Goal: Transaction & Acquisition: Purchase product/service

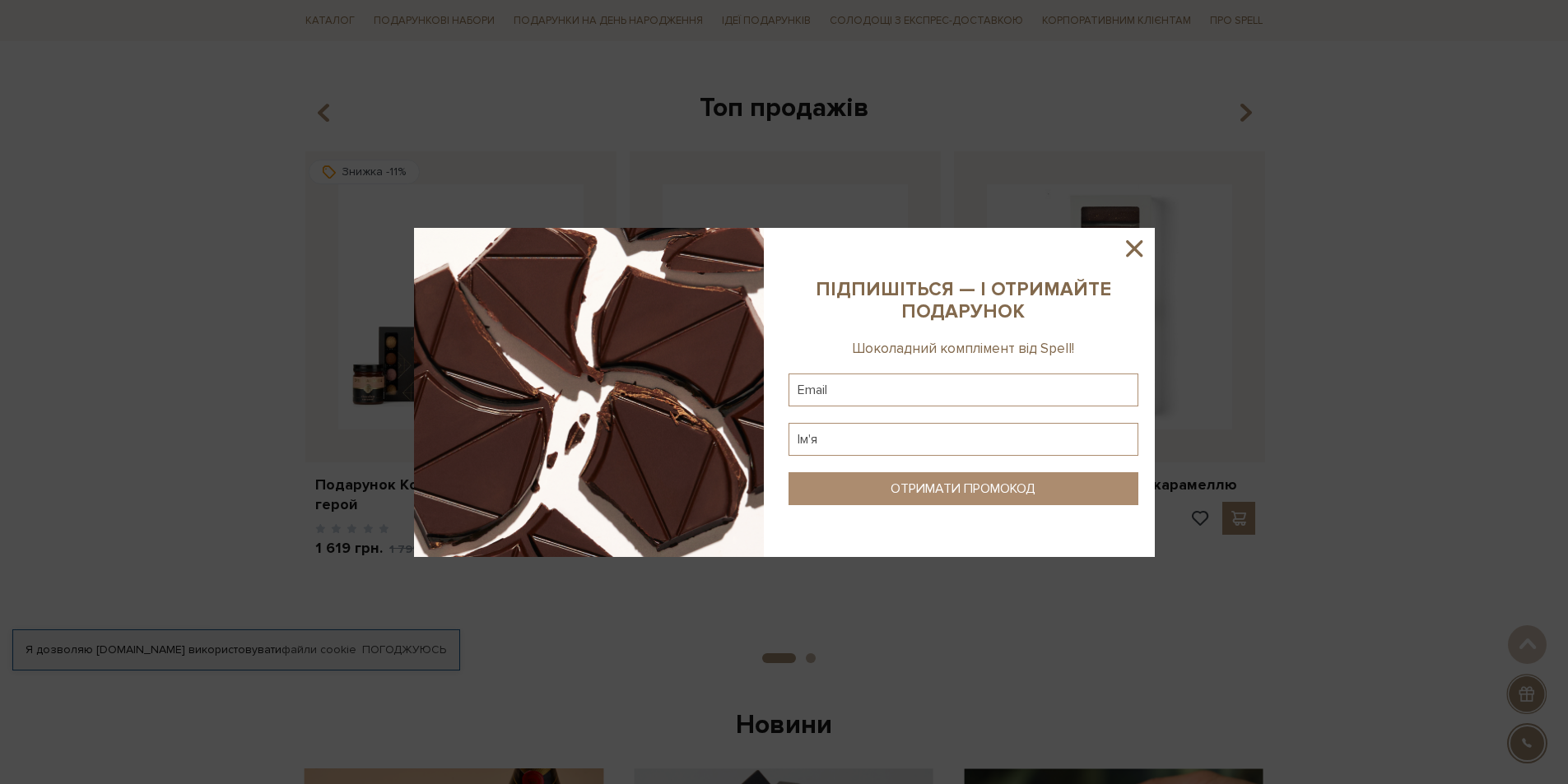
click at [1133, 242] on icon at bounding box center [1134, 249] width 28 height 28
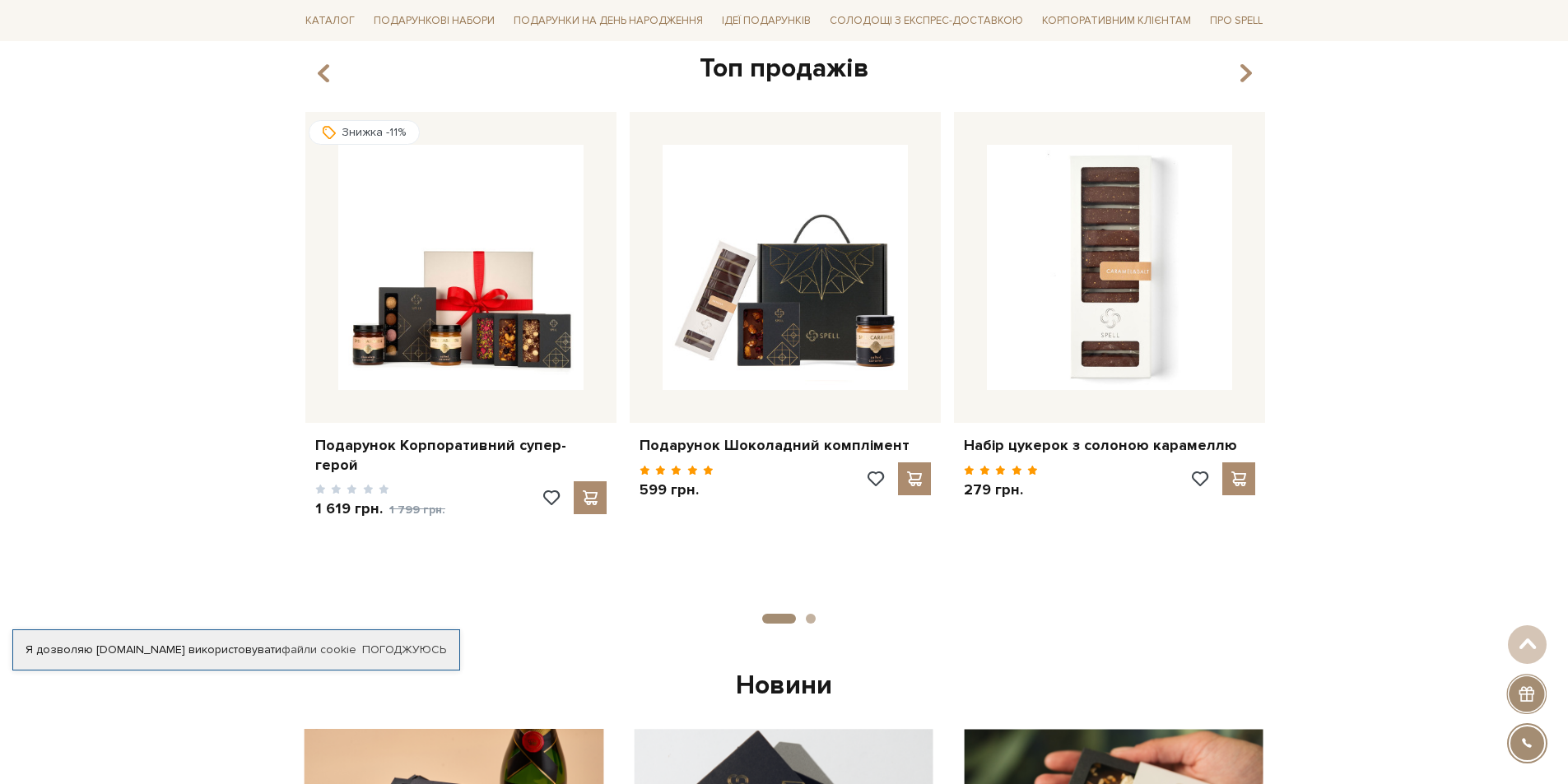
scroll to position [576, 0]
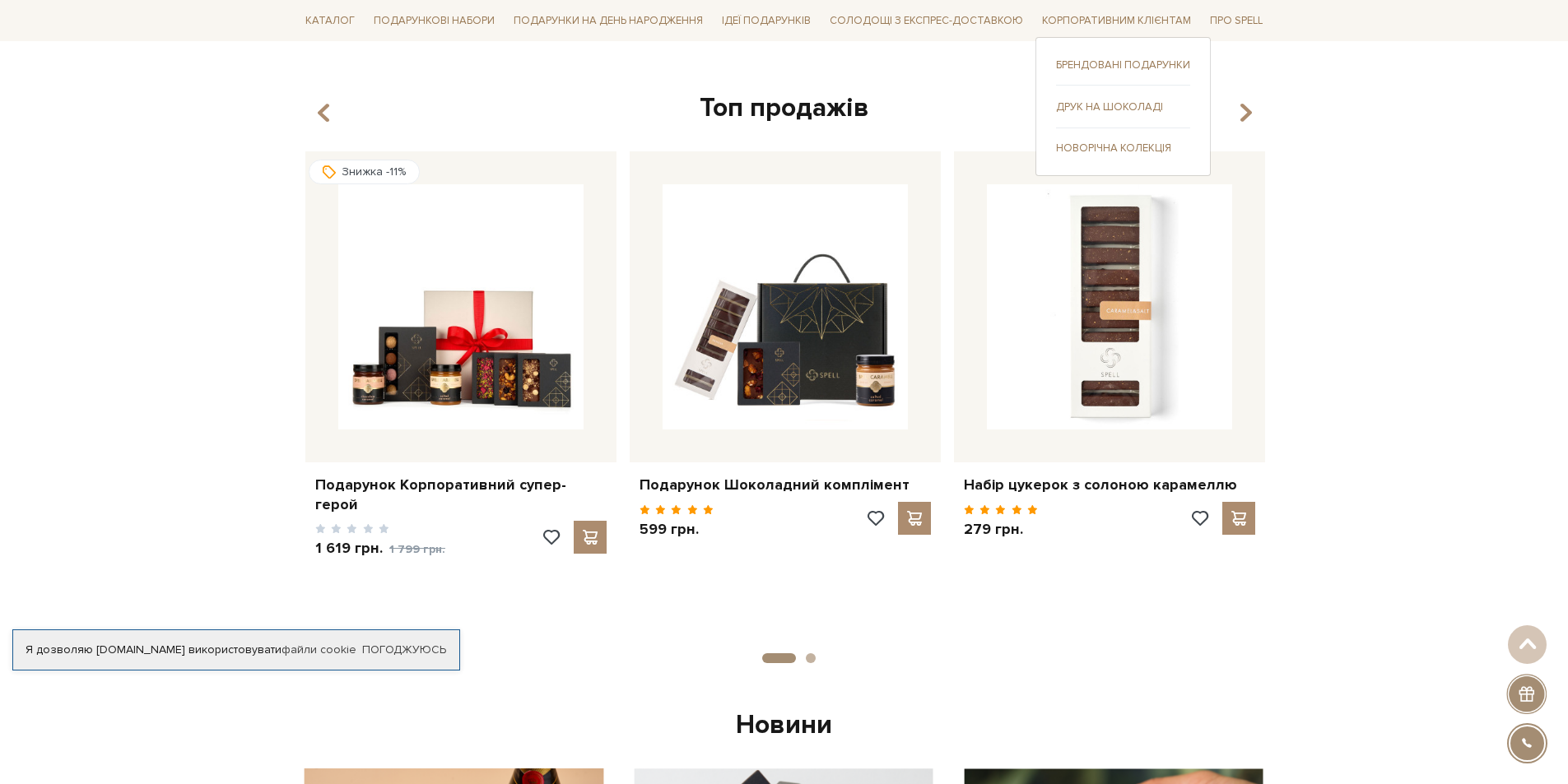
click at [1147, 145] on link "Новорічна колекція" at bounding box center [1123, 147] width 134 height 15
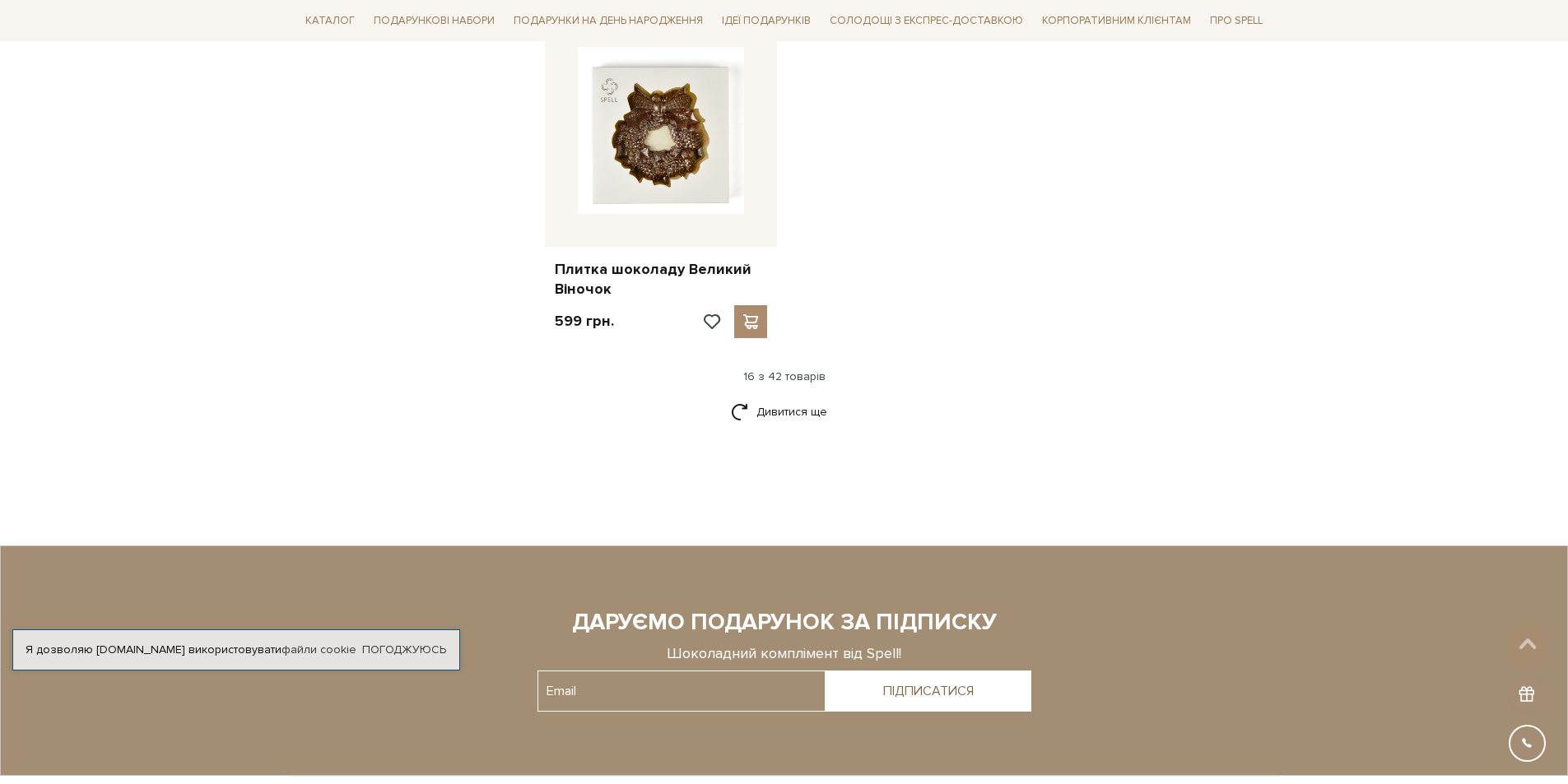
scroll to position [2057, 0]
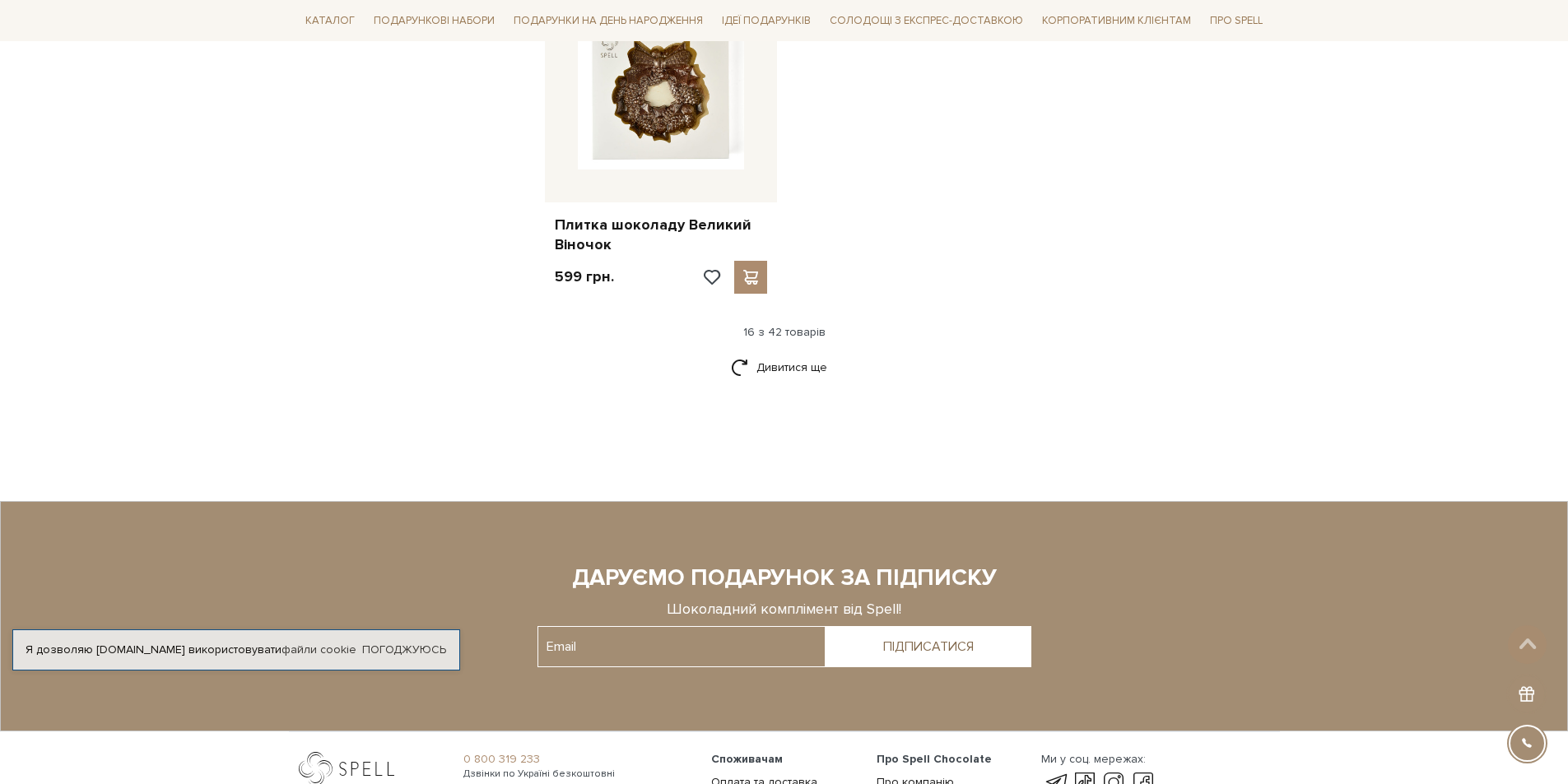
click at [728, 371] on div "Дивитися ще" at bounding box center [784, 377] width 984 height 49
click at [794, 363] on link "Дивитися ще" at bounding box center [784, 367] width 107 height 29
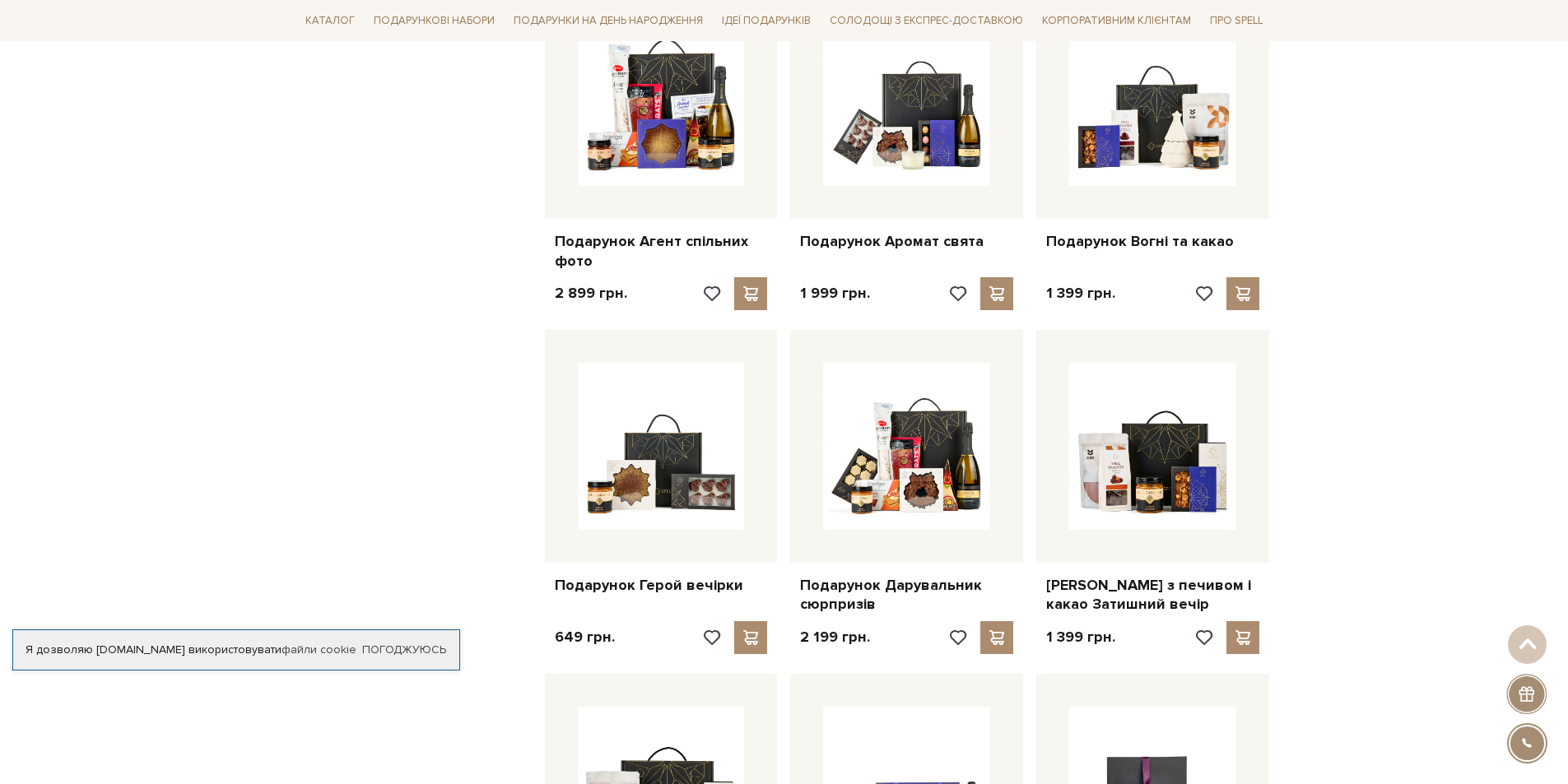
scroll to position [2386, 0]
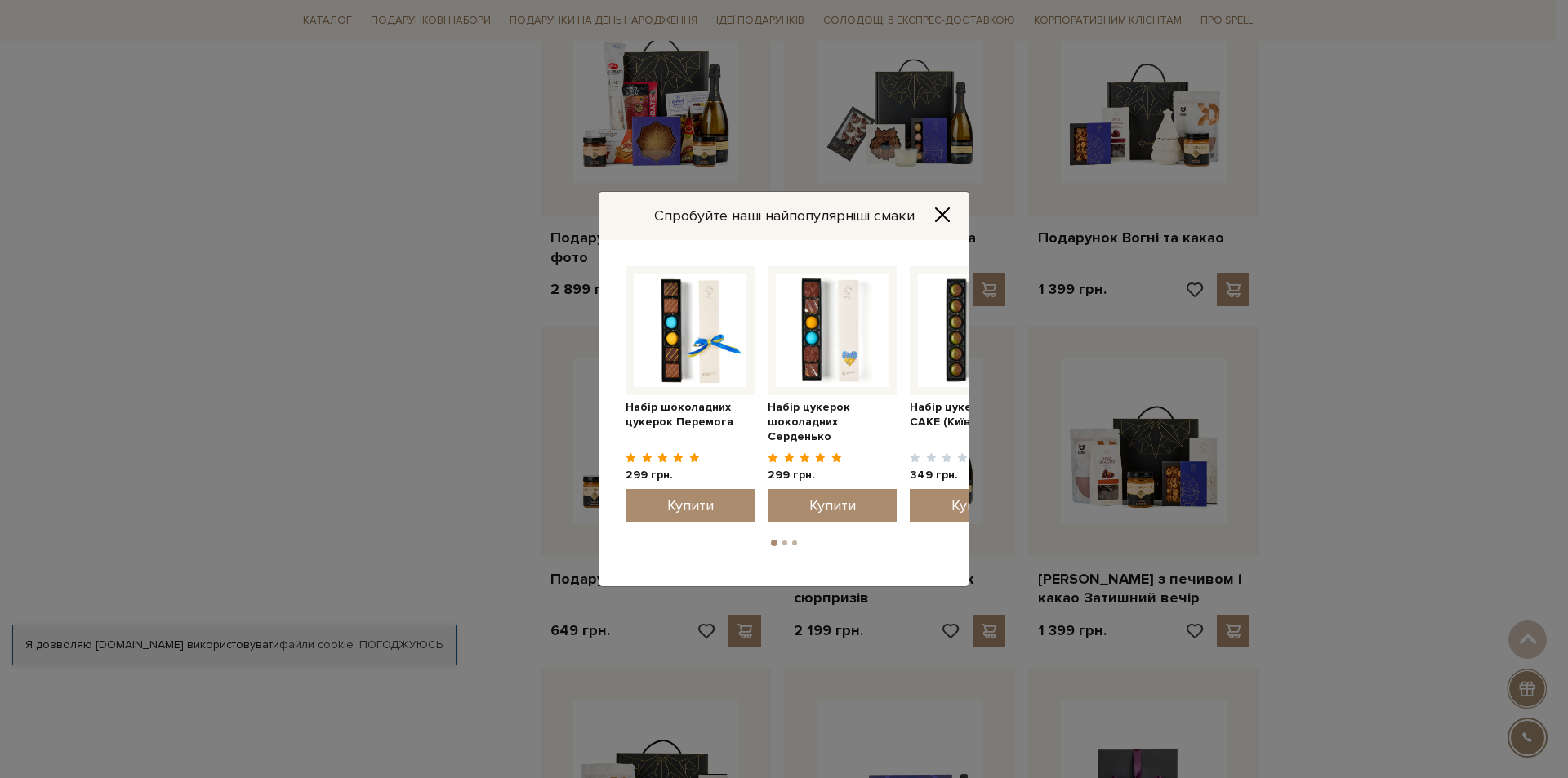
click at [934, 215] on icon "Close" at bounding box center [942, 215] width 16 height 16
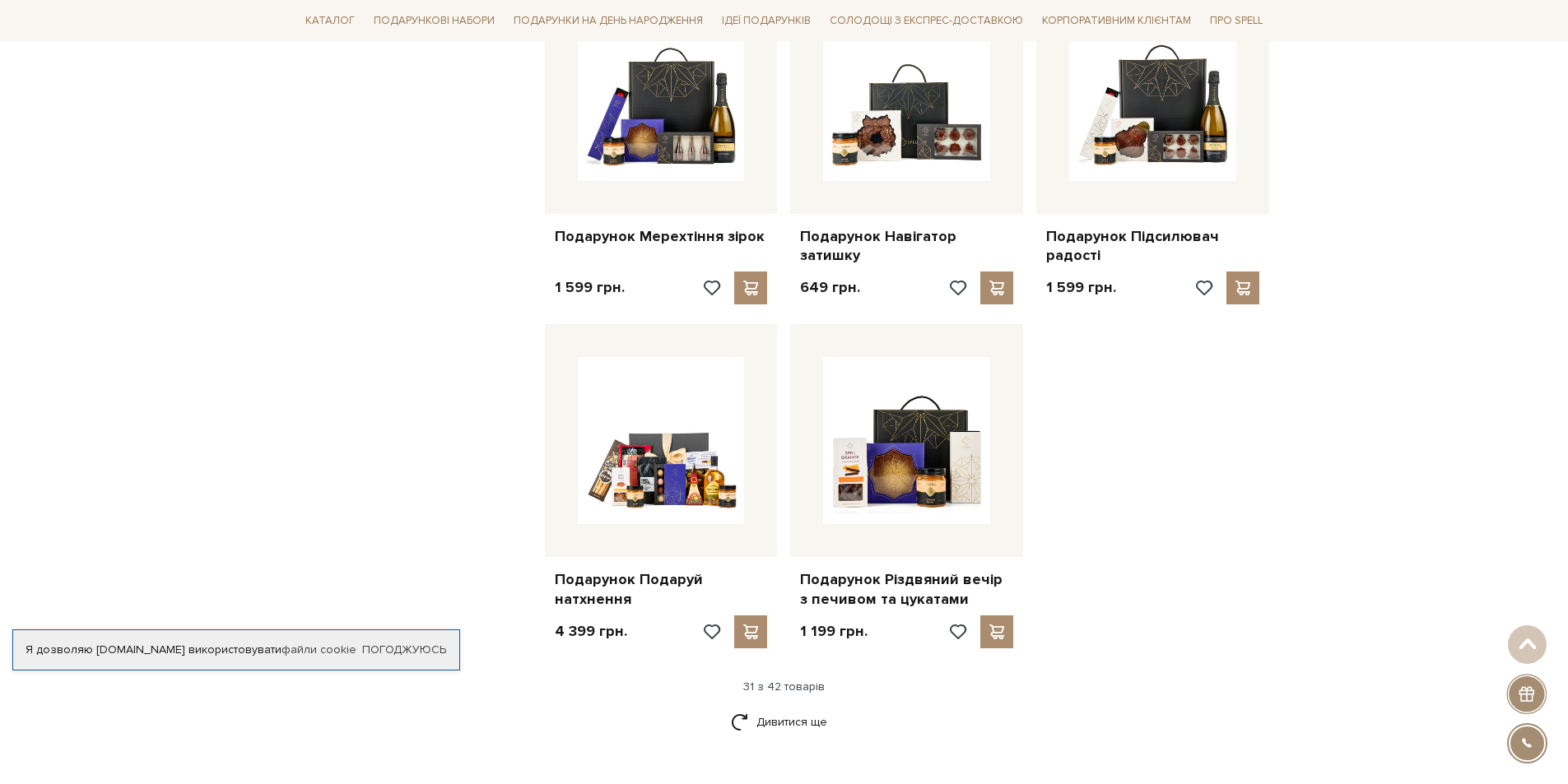
scroll to position [3456, 0]
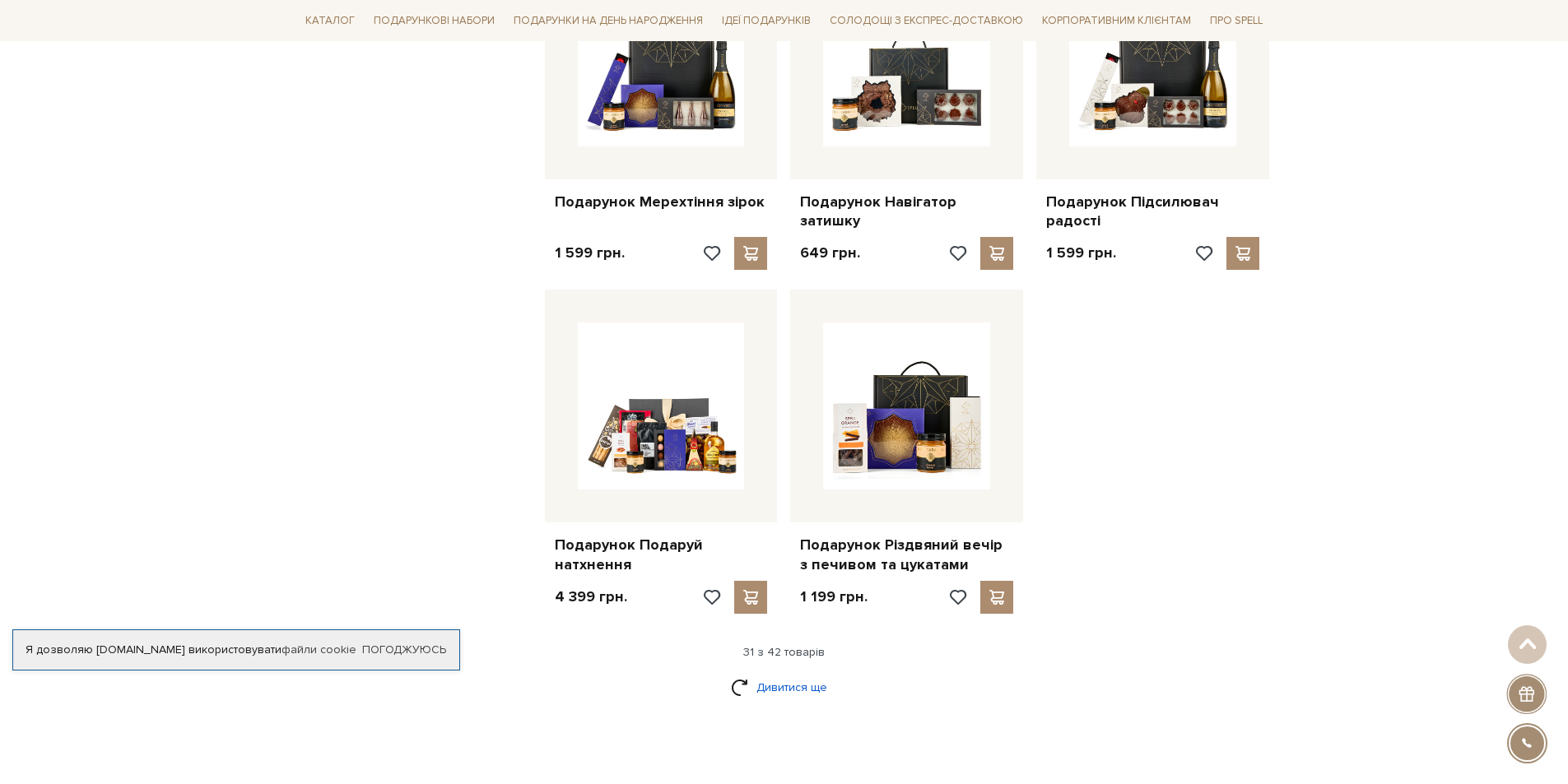
click at [794, 687] on link "Дивитися ще" at bounding box center [784, 687] width 107 height 29
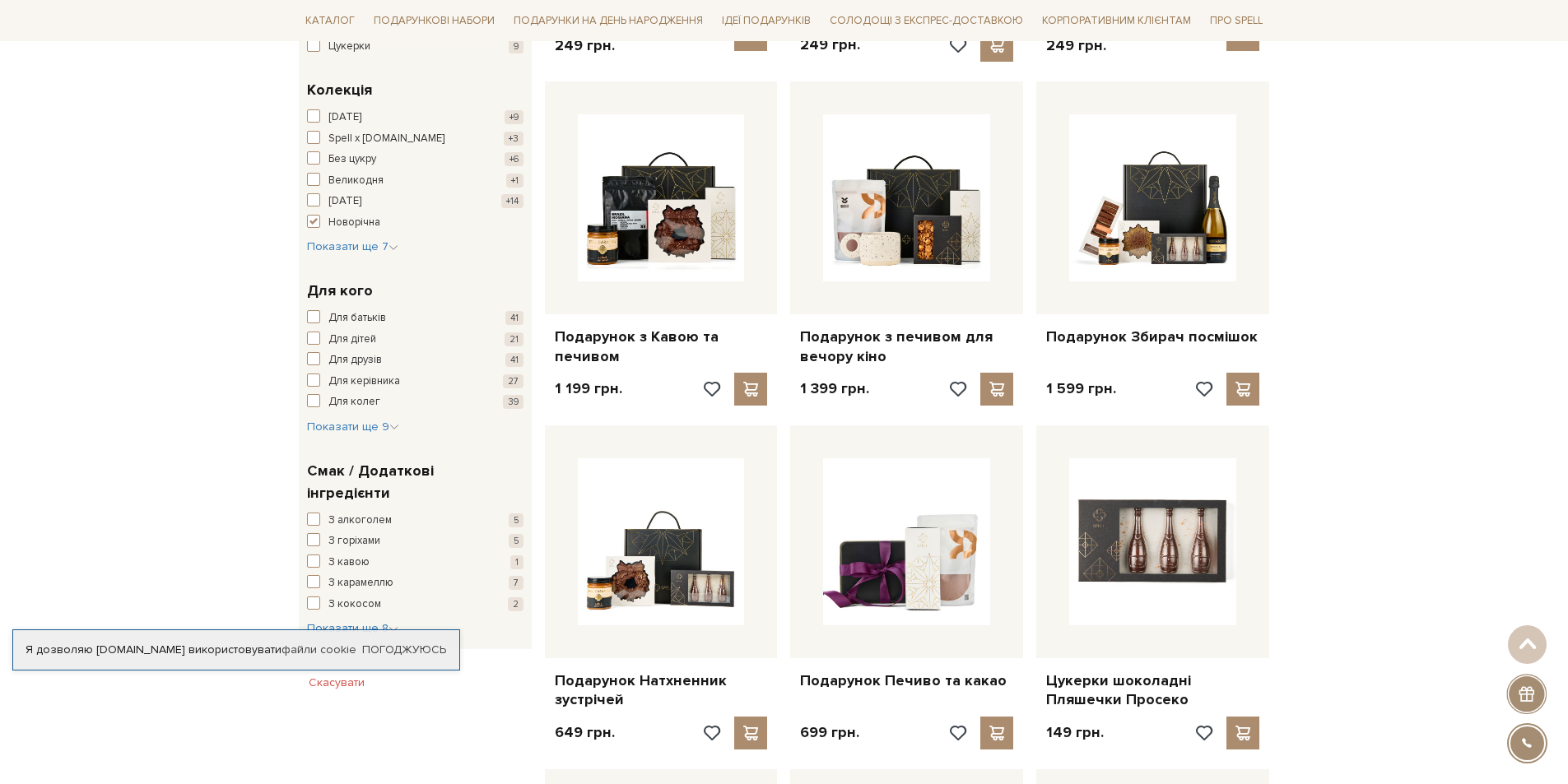
scroll to position [0, 0]
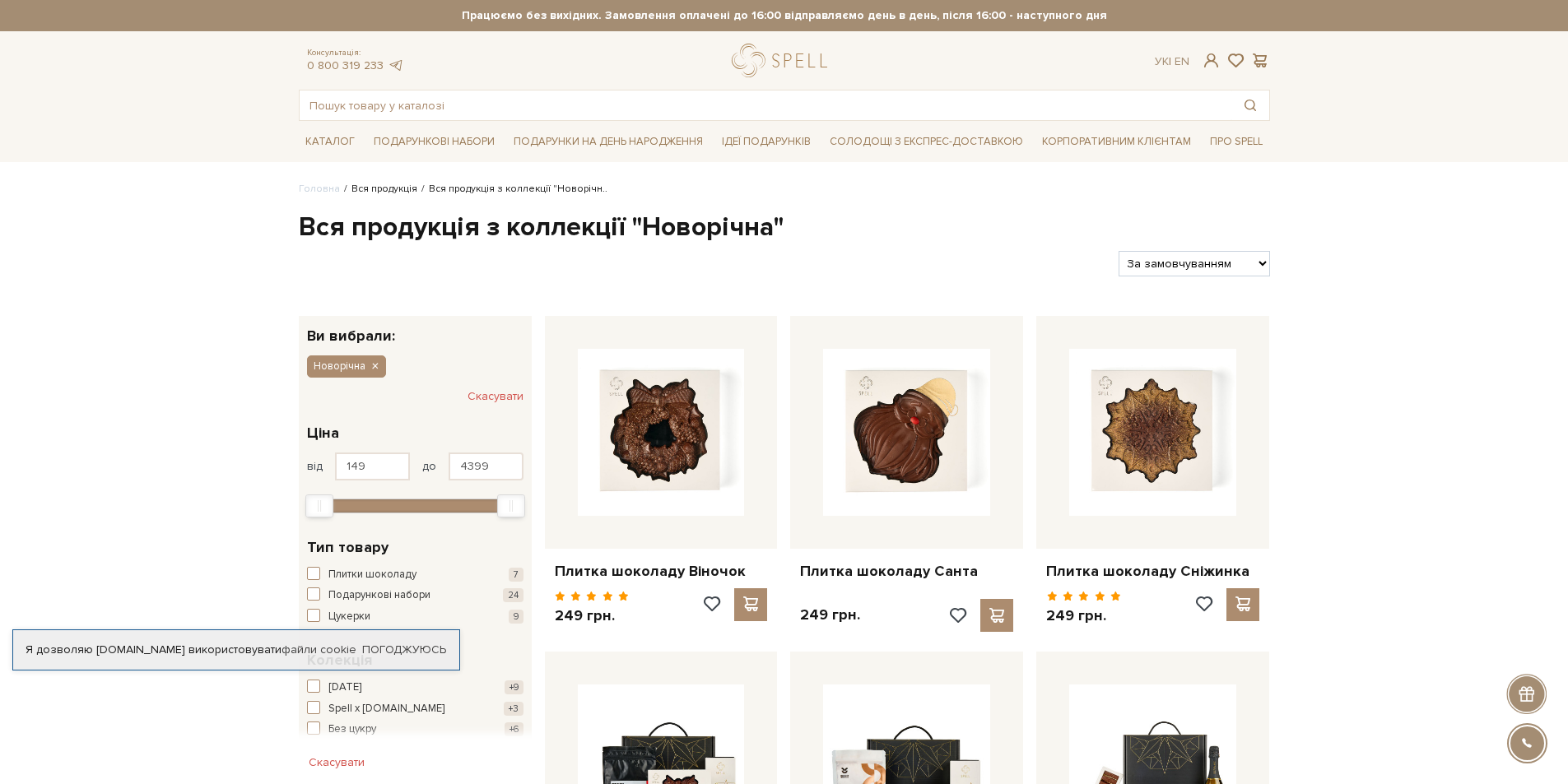
click at [391, 184] on link "Вся продукція" at bounding box center [384, 188] width 66 height 12
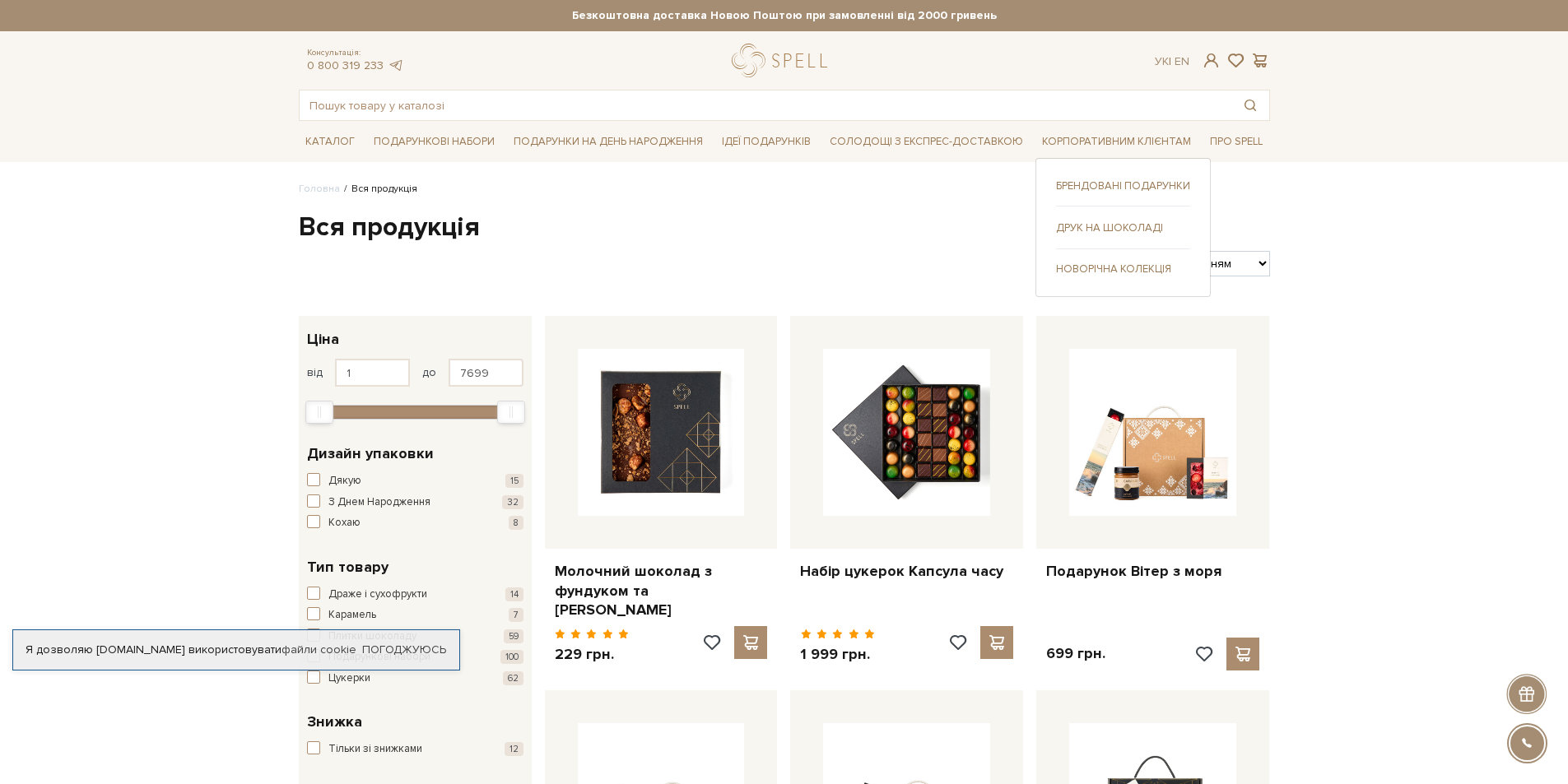
click at [1125, 187] on link "Брендовані подарунки" at bounding box center [1123, 186] width 134 height 15
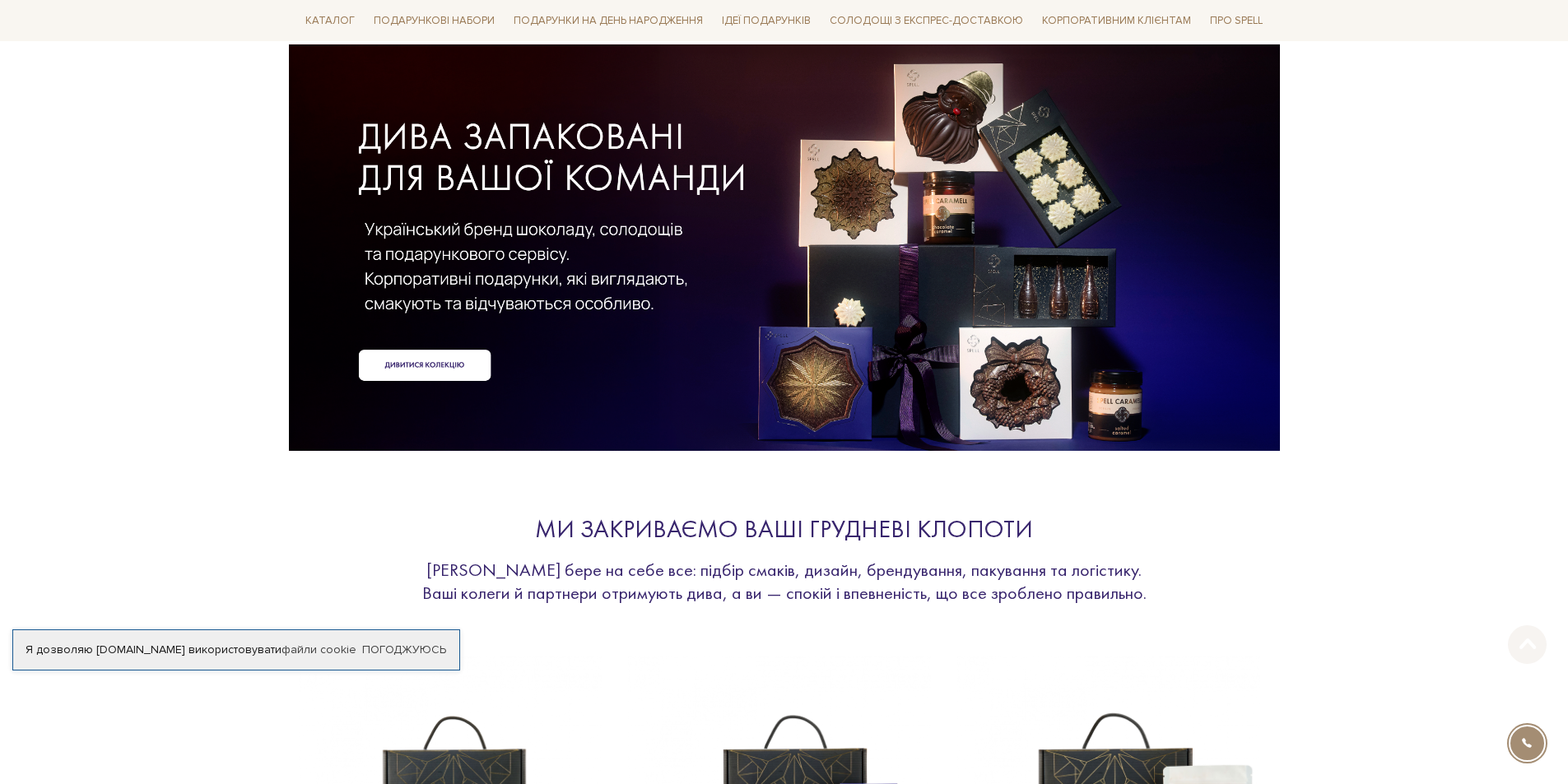
scroll to position [411, 0]
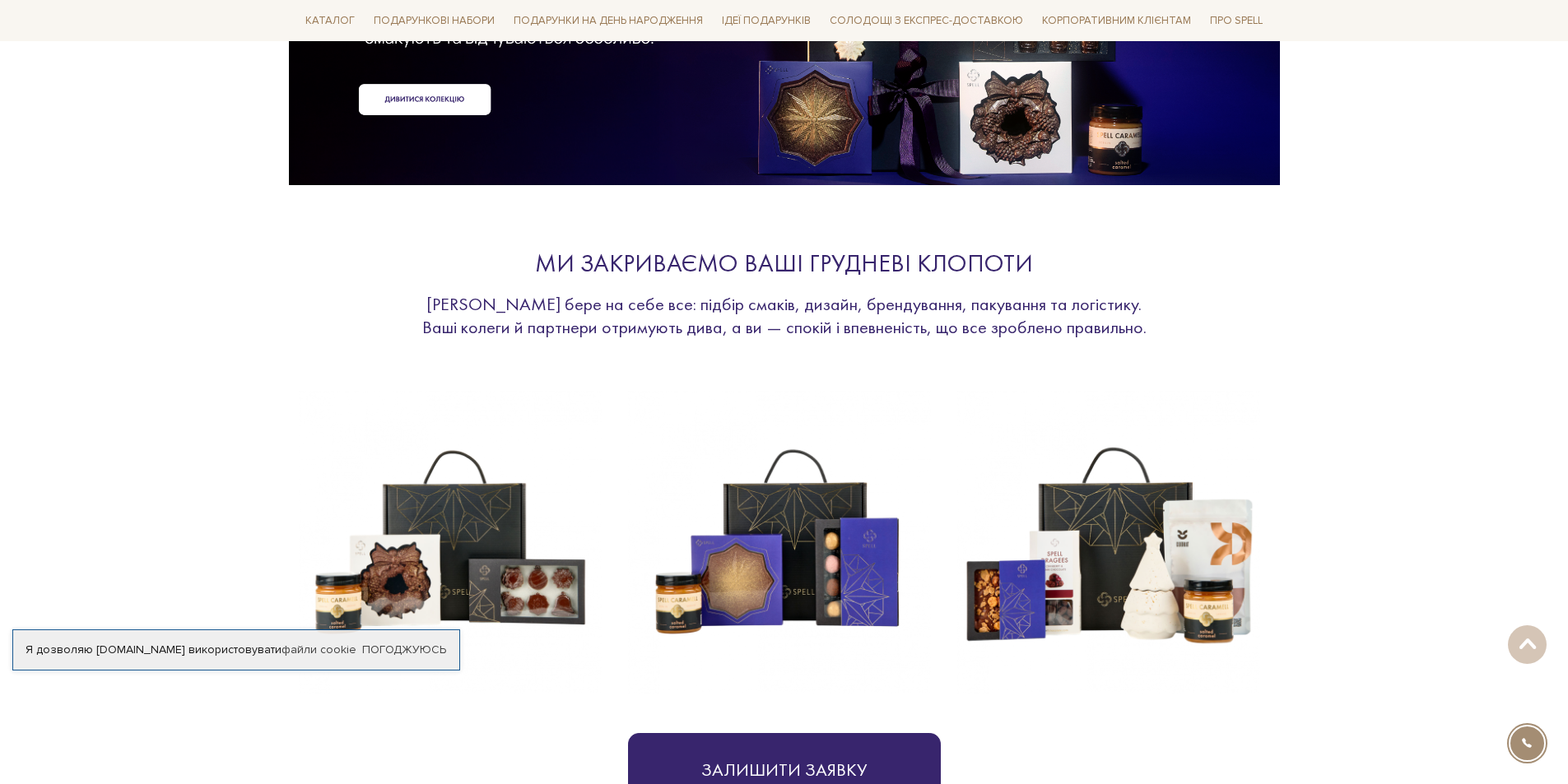
click at [1112, 556] on img at bounding box center [1108, 542] width 303 height 302
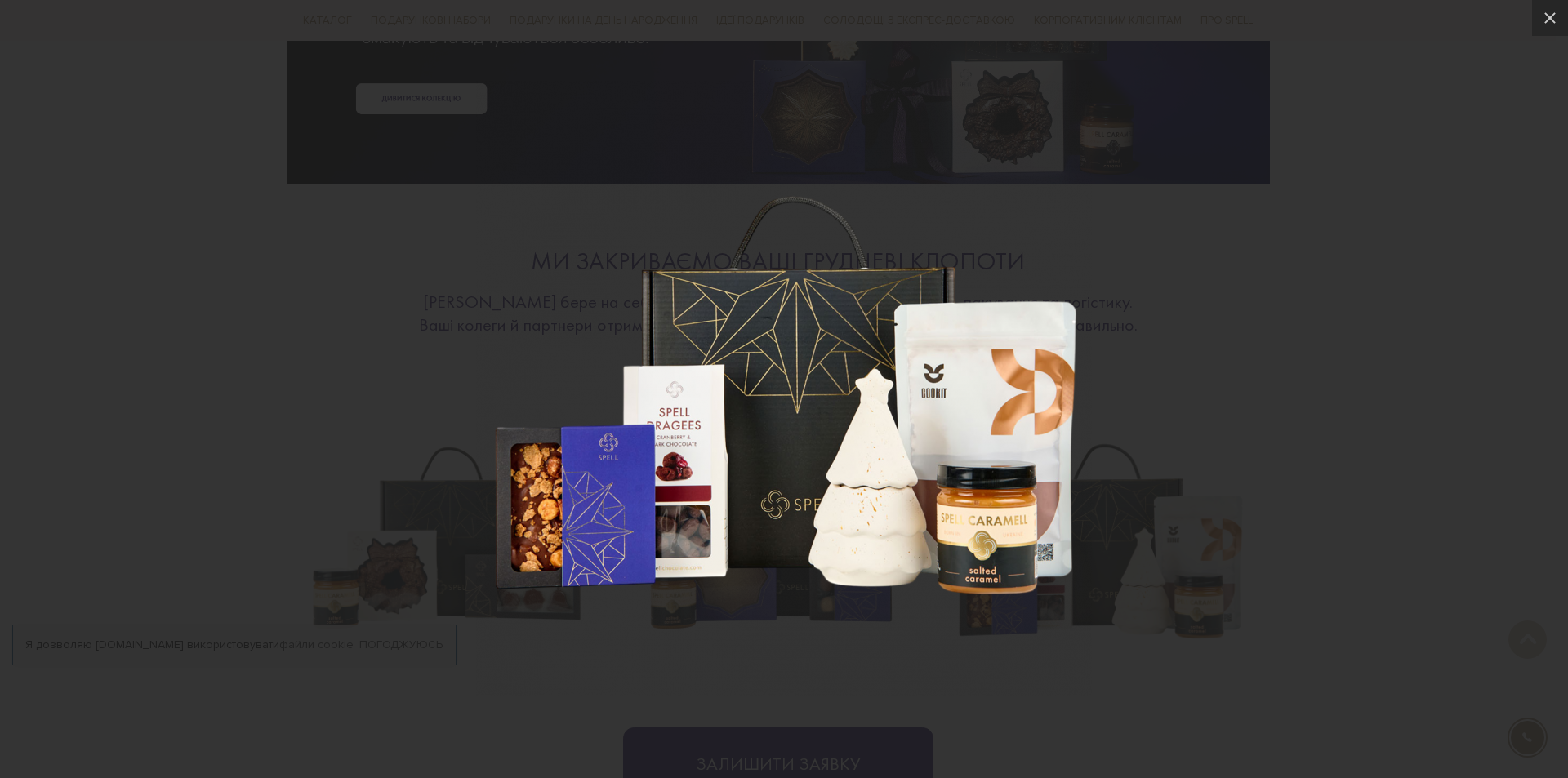
click at [1103, 552] on div at bounding box center [784, 389] width 1568 height 778
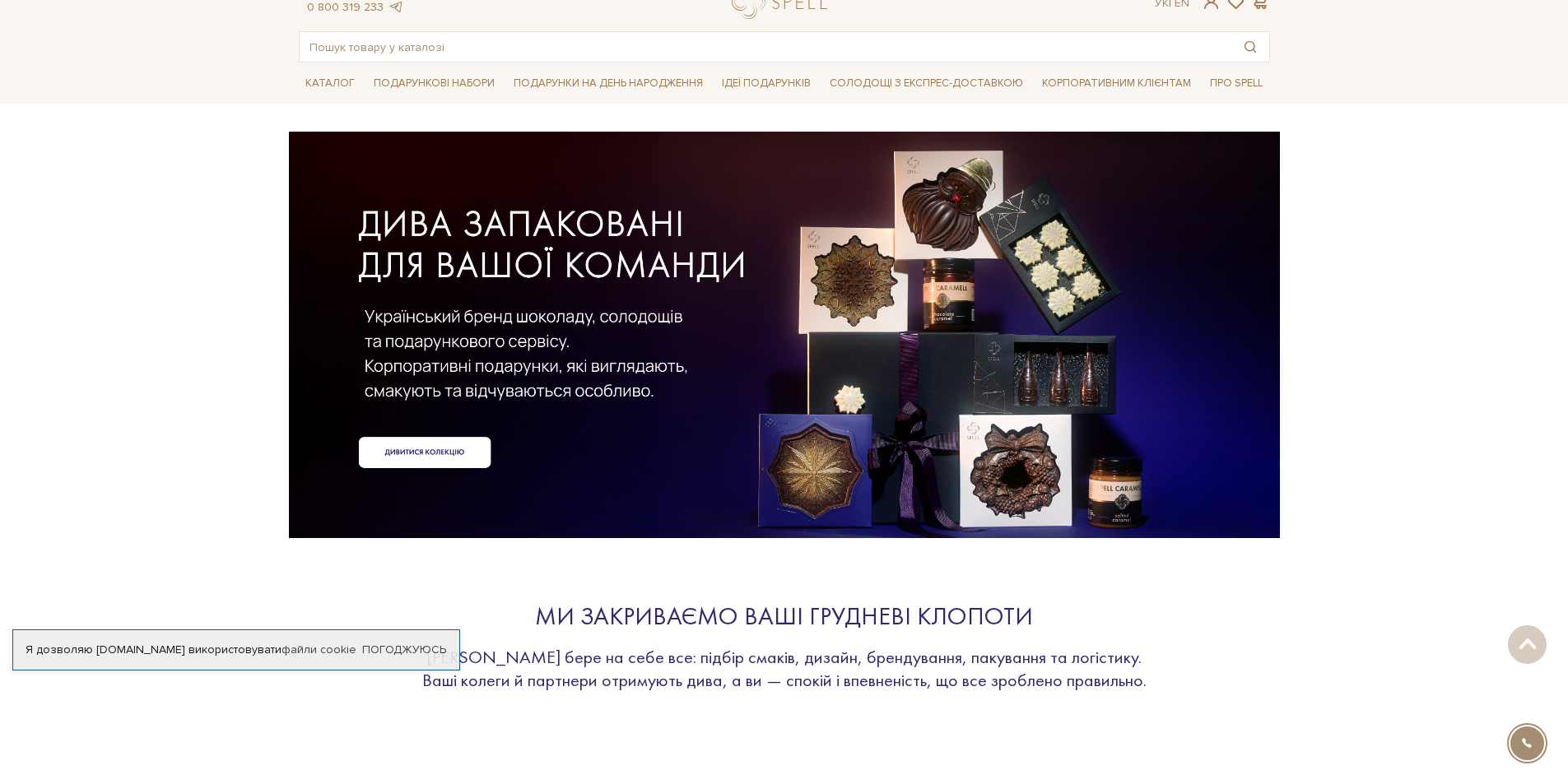
scroll to position [0, 0]
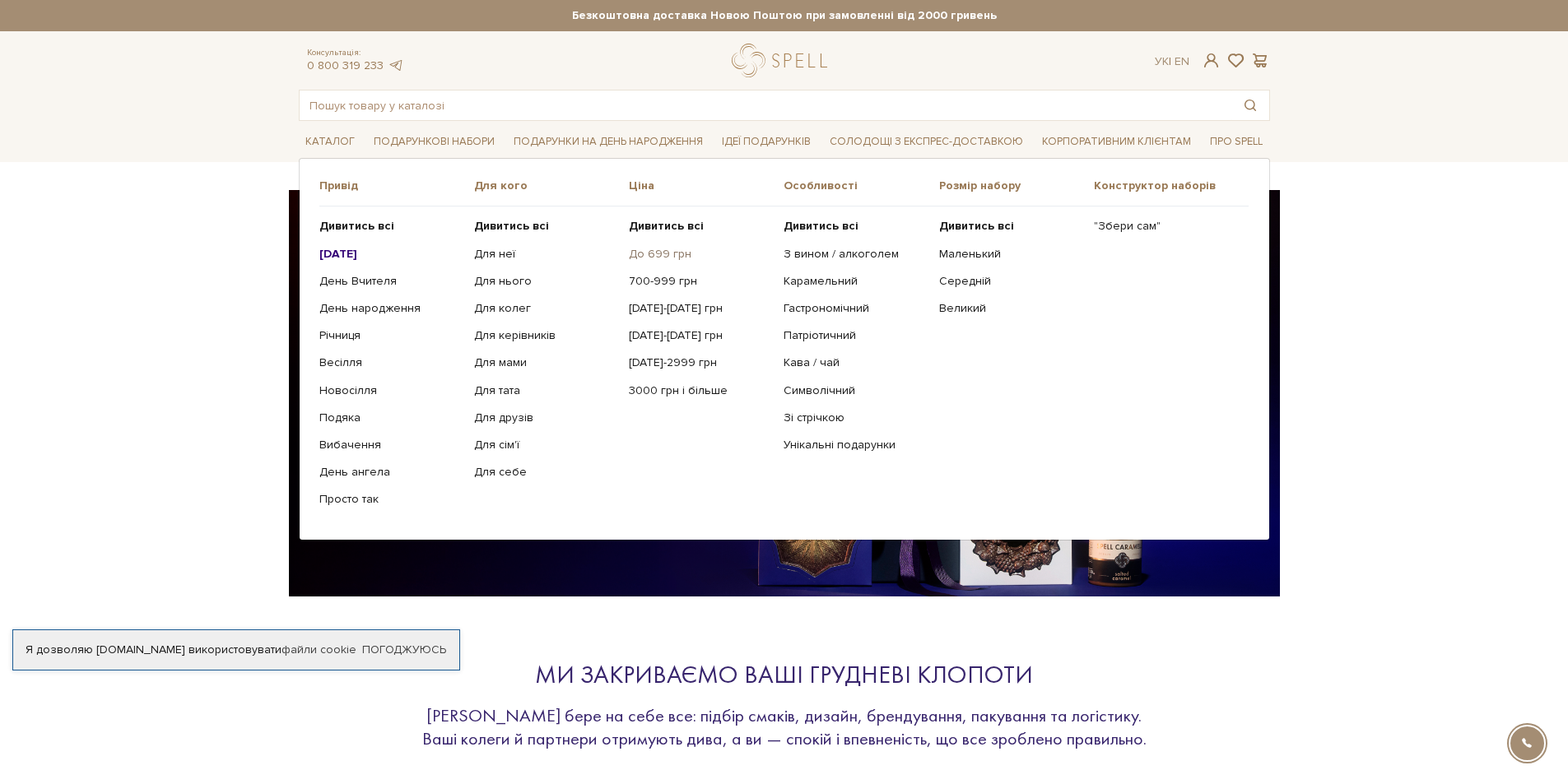
click at [664, 249] on link "До 699 грн" at bounding box center [700, 254] width 142 height 15
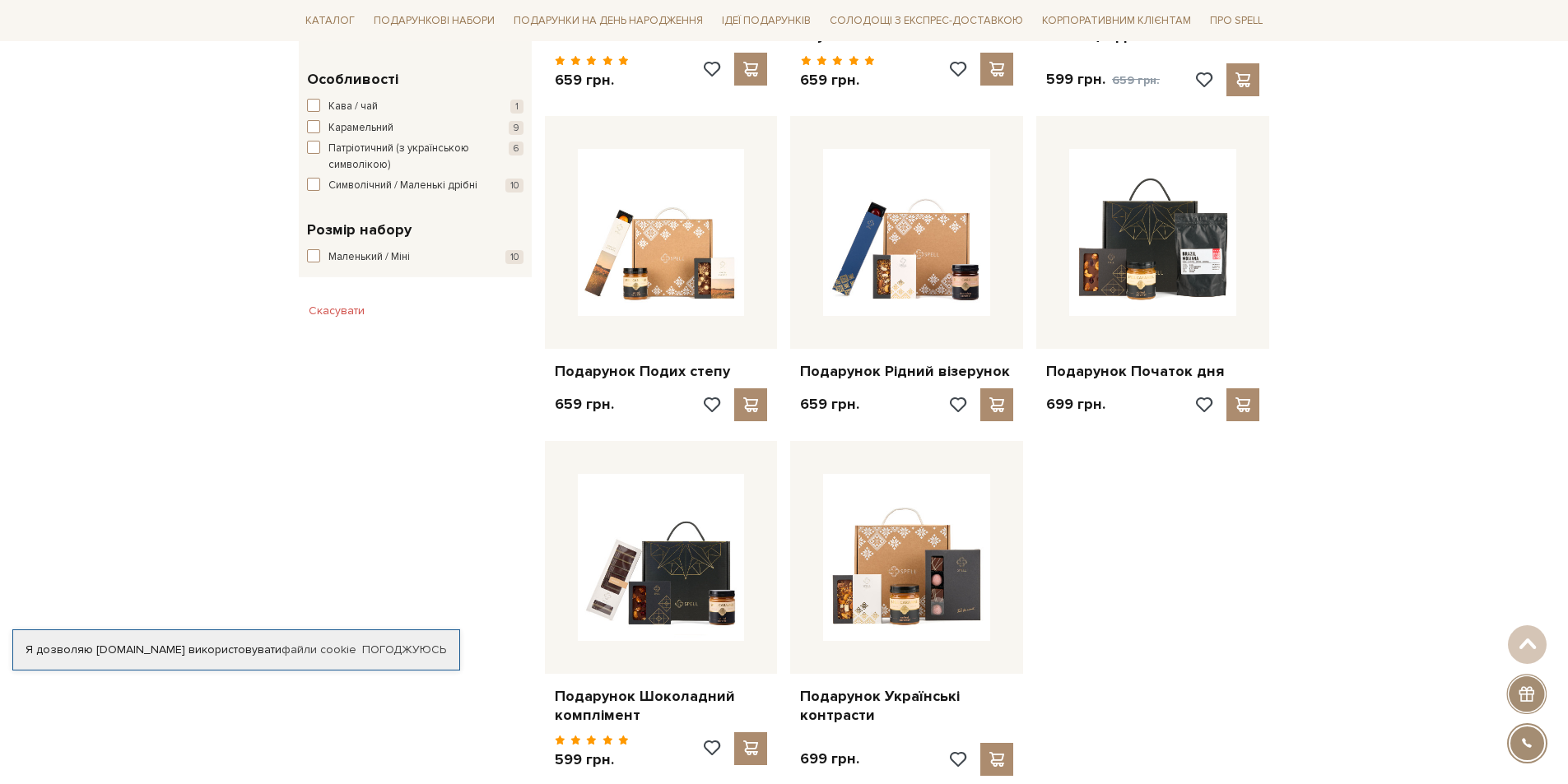
scroll to position [905, 0]
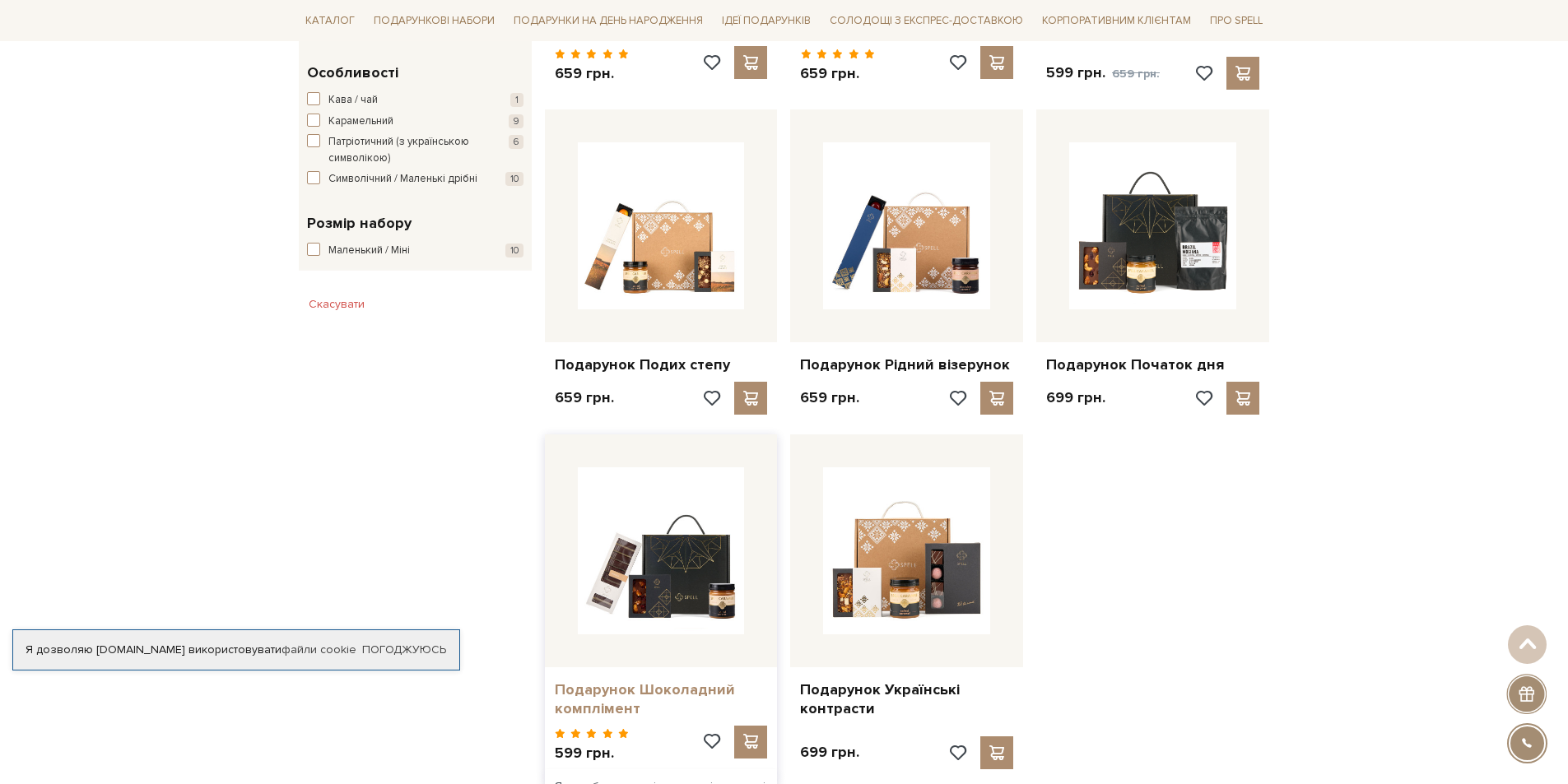
click at [625, 690] on link "Подарунок Шоколадний комплімент" at bounding box center [661, 700] width 213 height 39
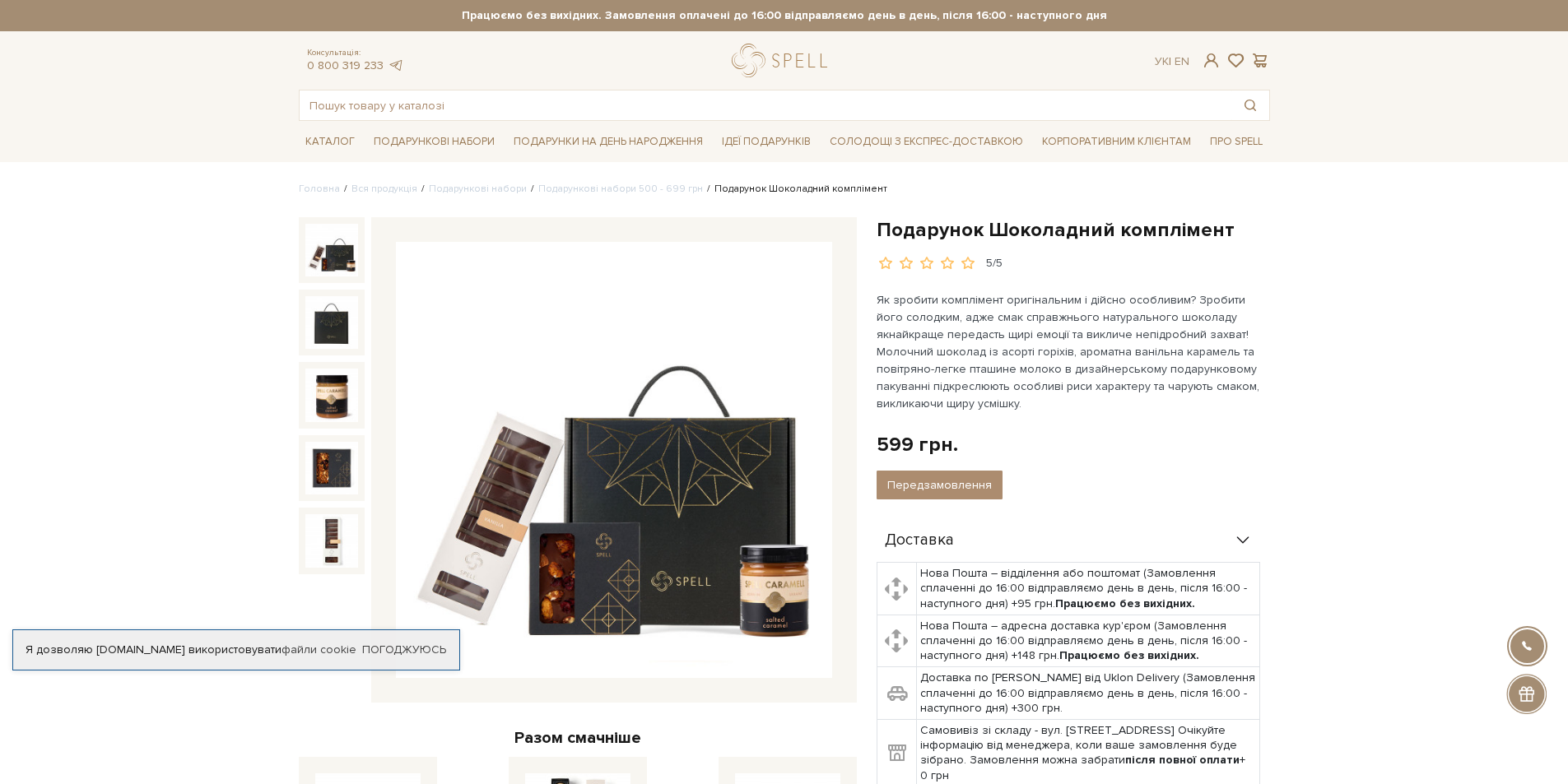
click at [616, 663] on img at bounding box center [614, 460] width 436 height 436
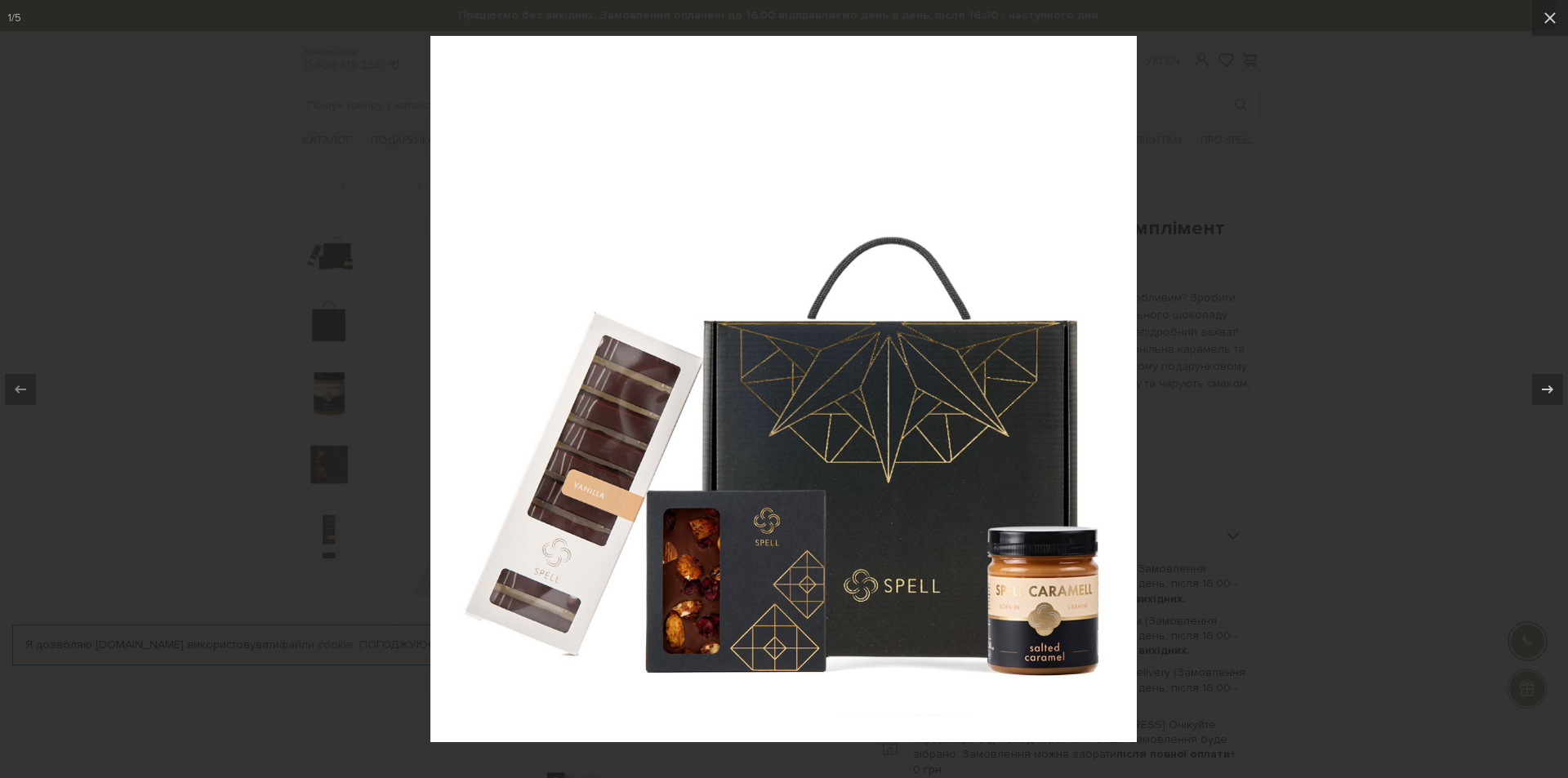
click at [297, 467] on div at bounding box center [784, 389] width 1568 height 778
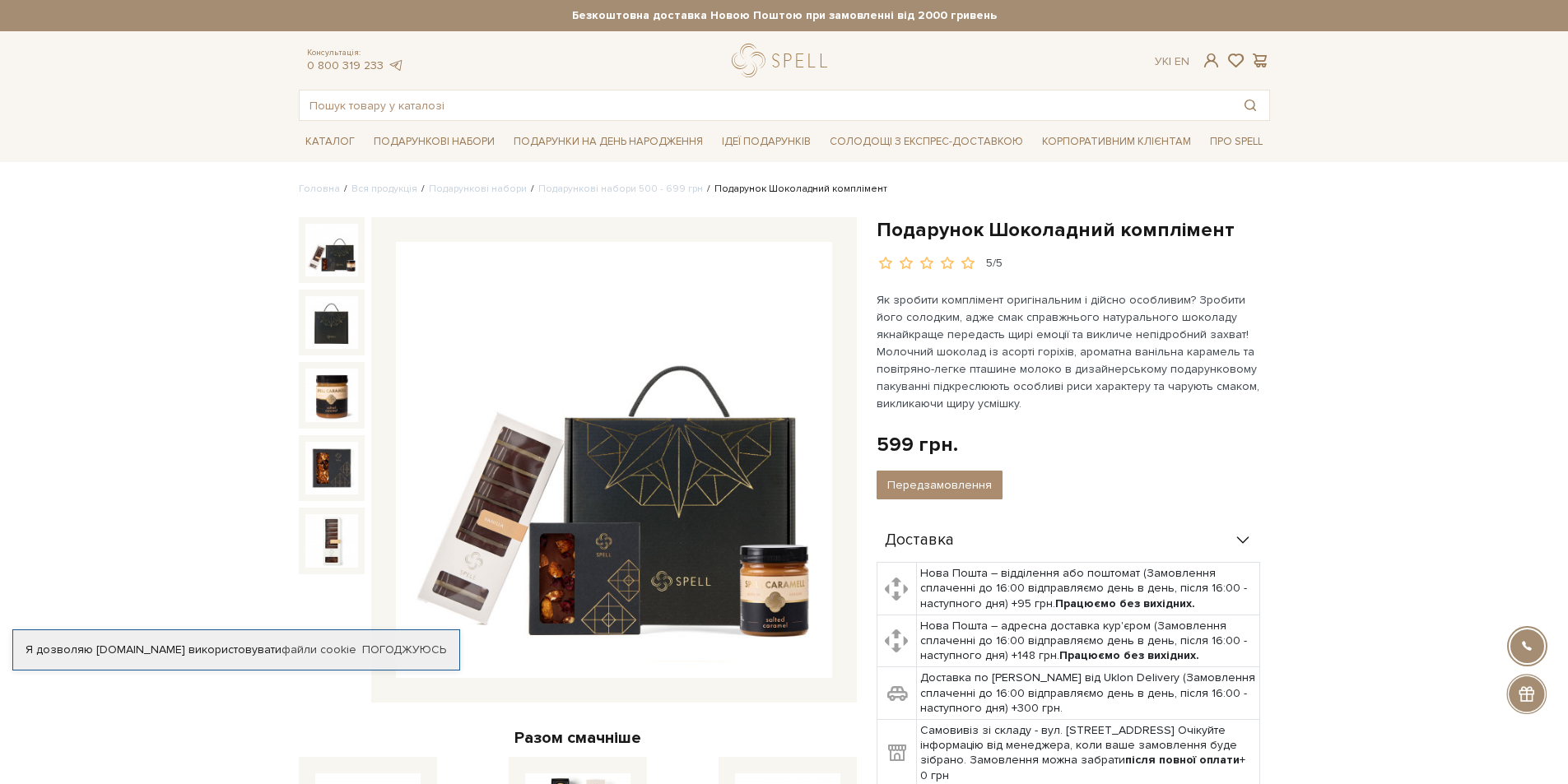
scroll to position [77, 0]
